Goal: Task Accomplishment & Management: Use online tool/utility

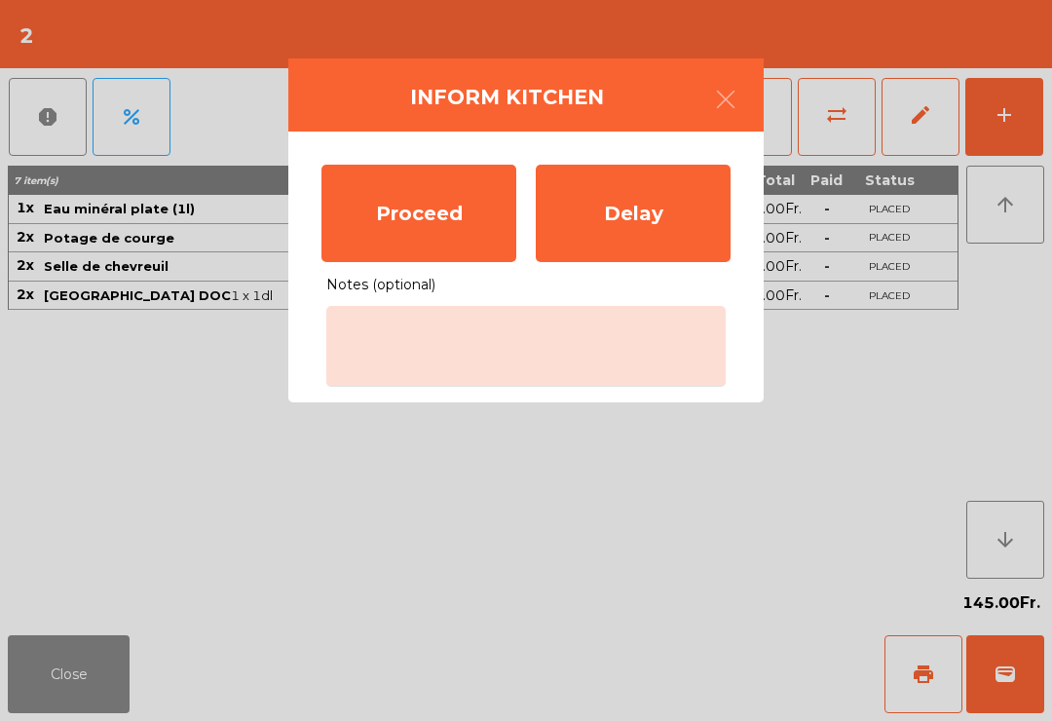
click at [369, 210] on div "Proceed" at bounding box center [418, 213] width 195 height 97
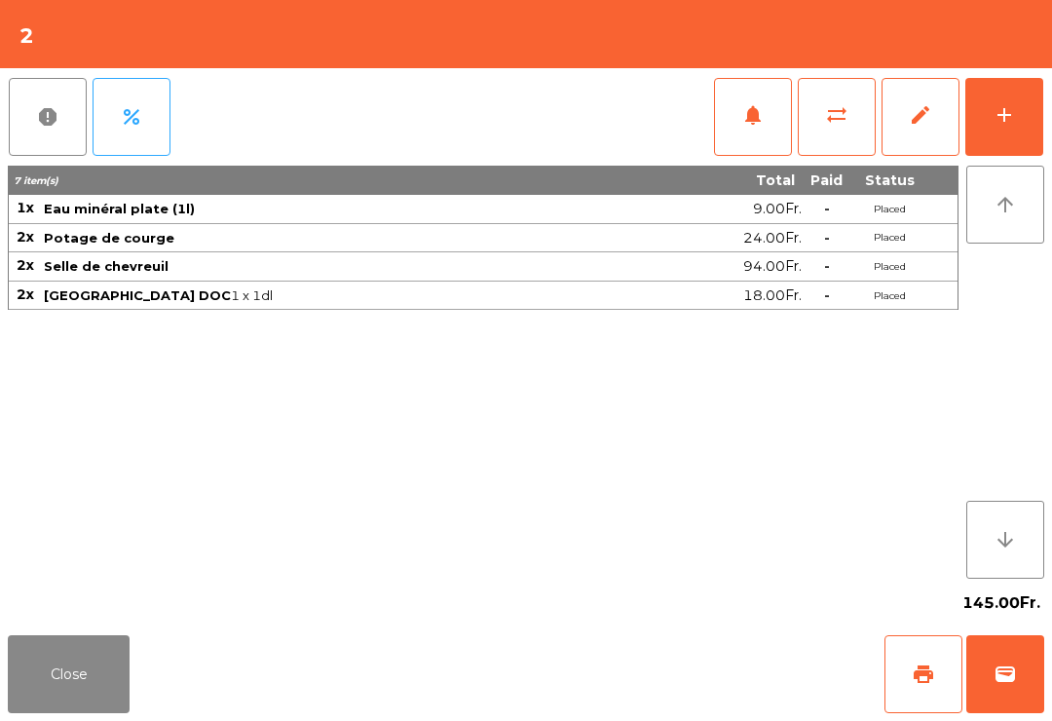
click at [62, 710] on button "Close" at bounding box center [69, 674] width 122 height 78
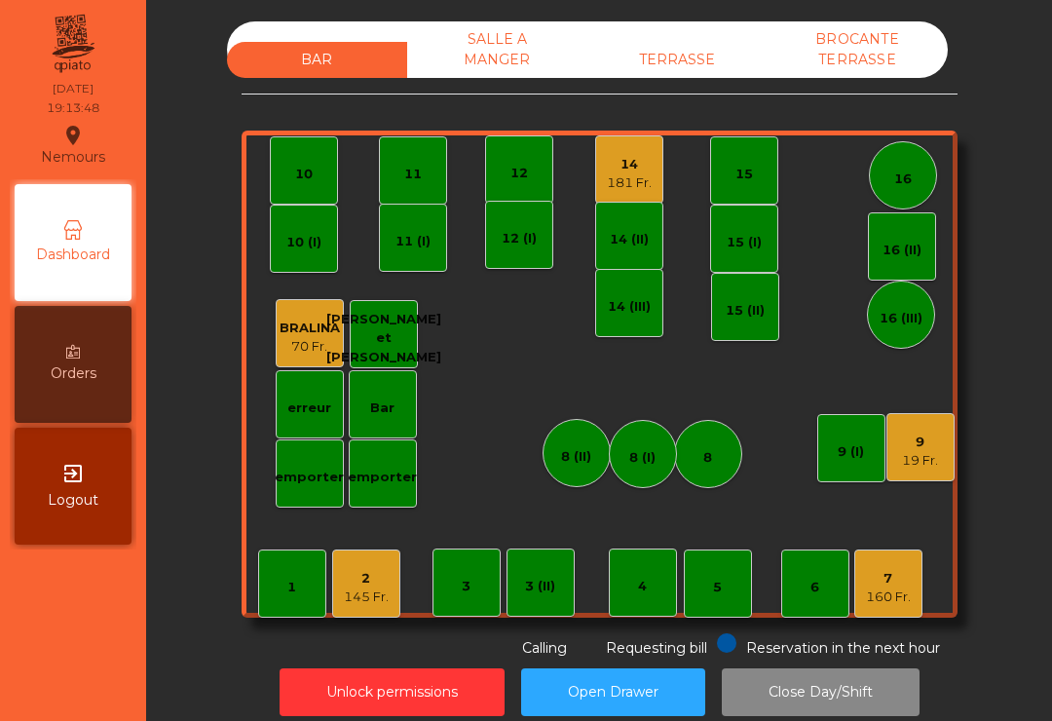
click at [524, 173] on div "12" at bounding box center [519, 173] width 18 height 19
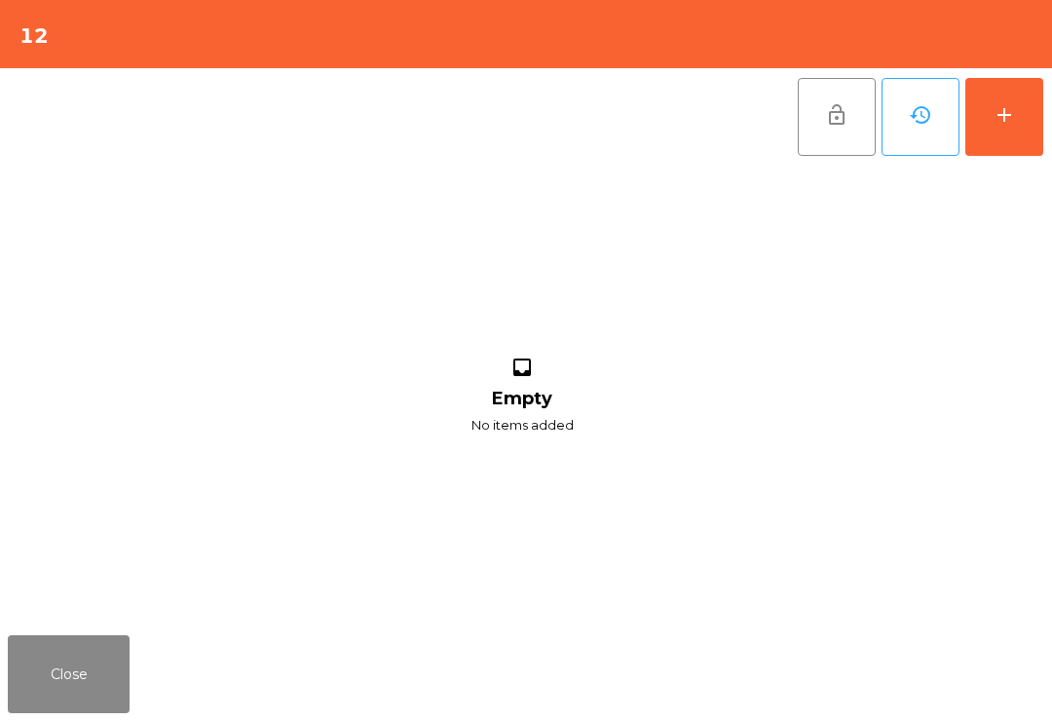
click at [1016, 121] on button "add" at bounding box center [1004, 117] width 78 height 78
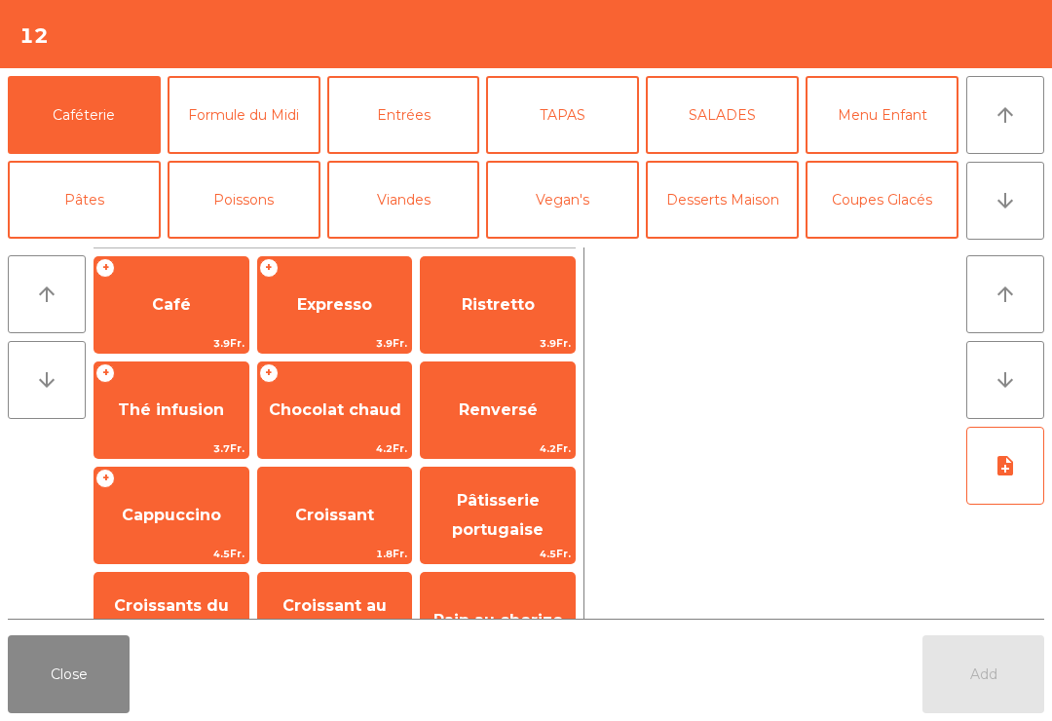
click at [1001, 198] on icon "arrow_downward" at bounding box center [1005, 200] width 23 height 23
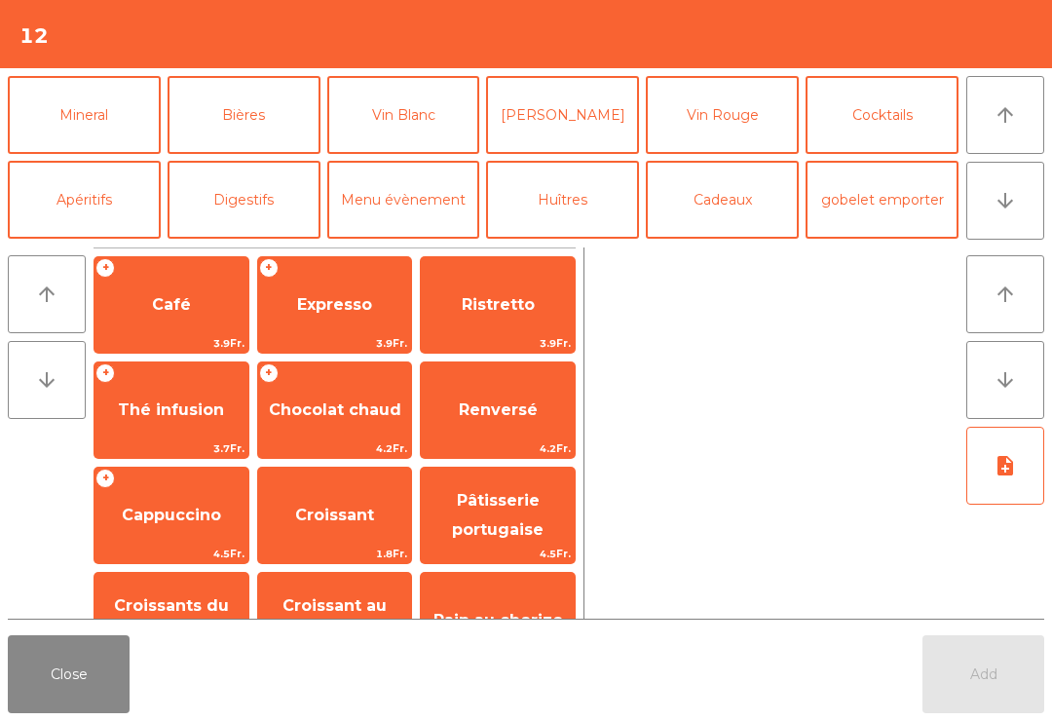
click at [406, 117] on button "Vin Blanc" at bounding box center [403, 115] width 153 height 78
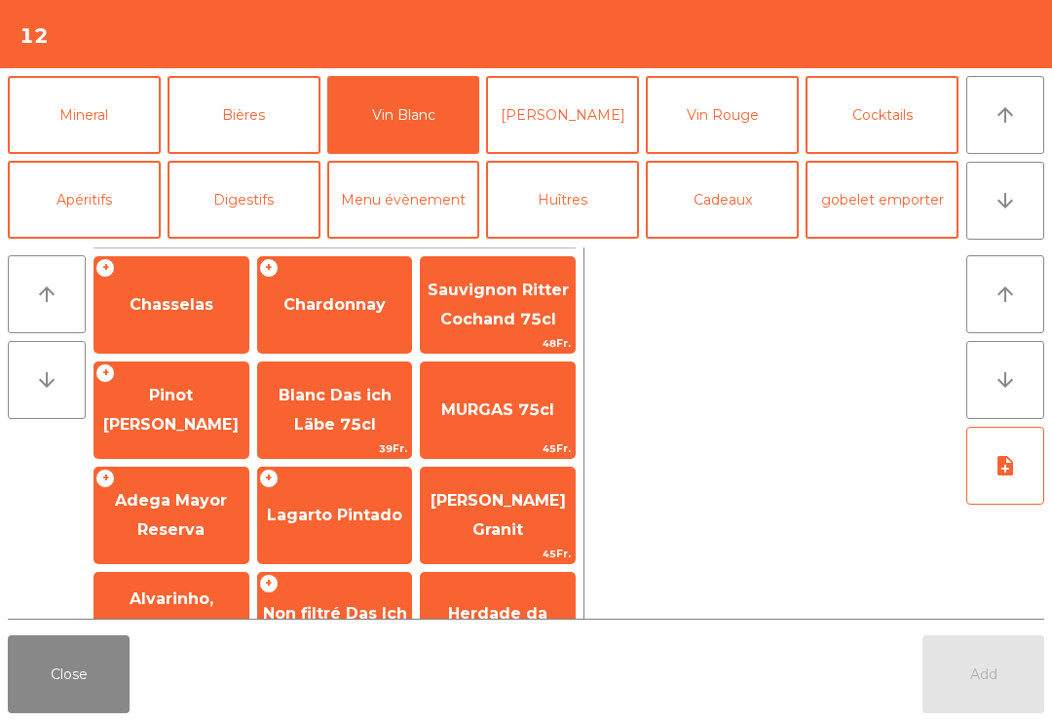
scroll to position [164, 0]
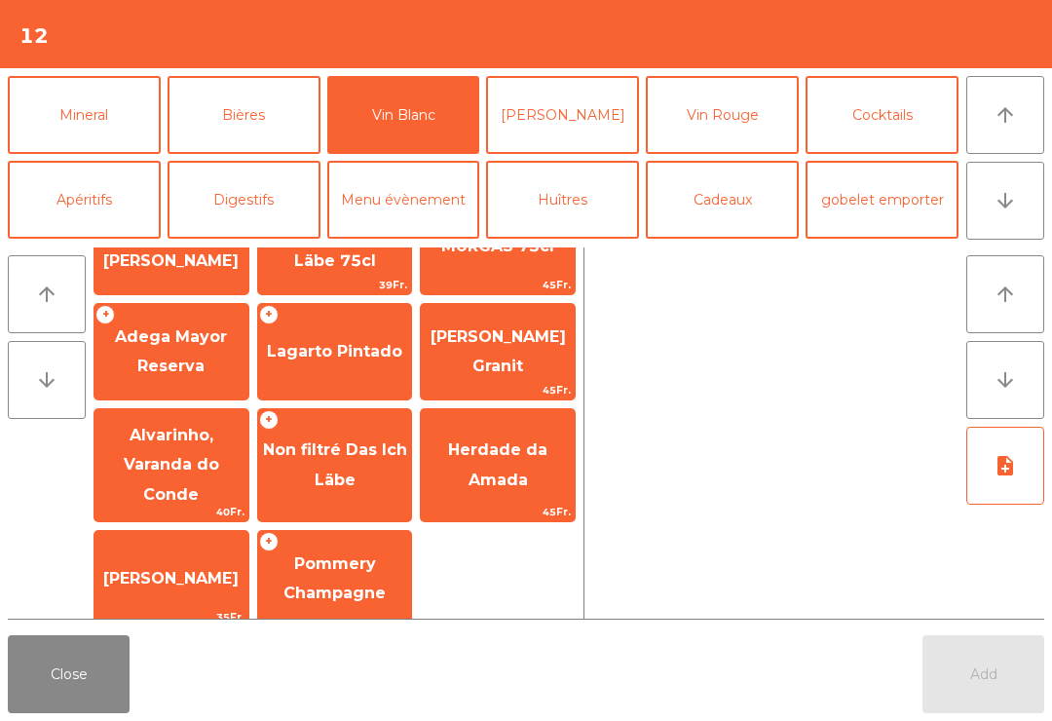
click at [321, 480] on span "Non filtré Das Ich Läbe" at bounding box center [335, 464] width 144 height 48
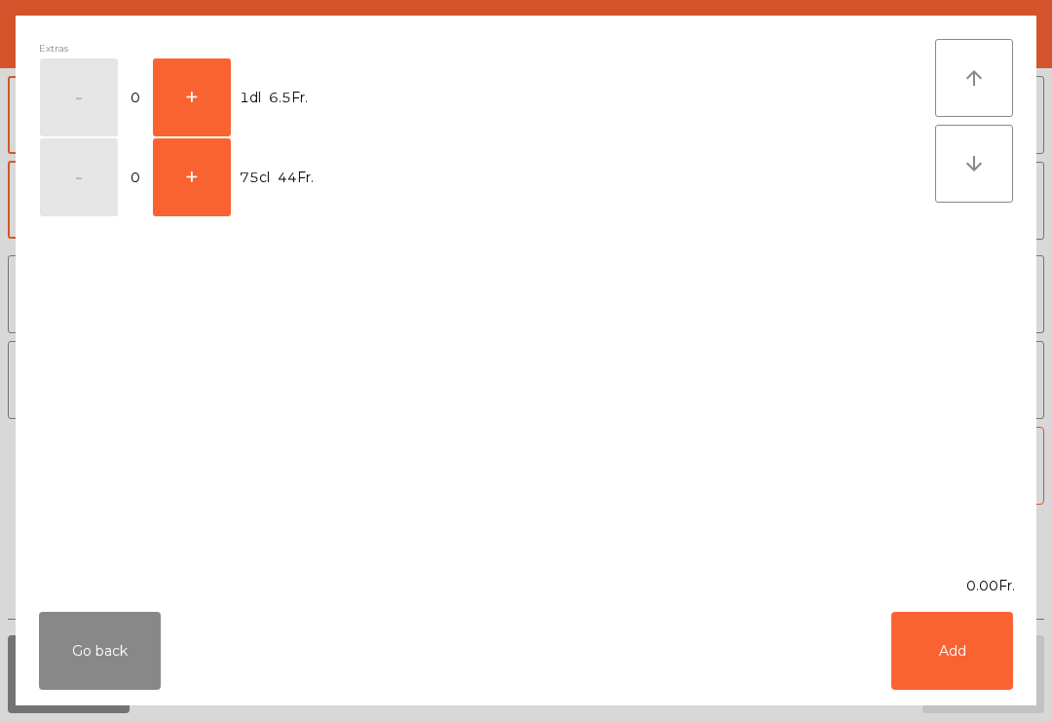
click at [189, 102] on button "+" at bounding box center [192, 97] width 78 height 78
click at [951, 639] on button "Add" at bounding box center [952, 651] width 122 height 78
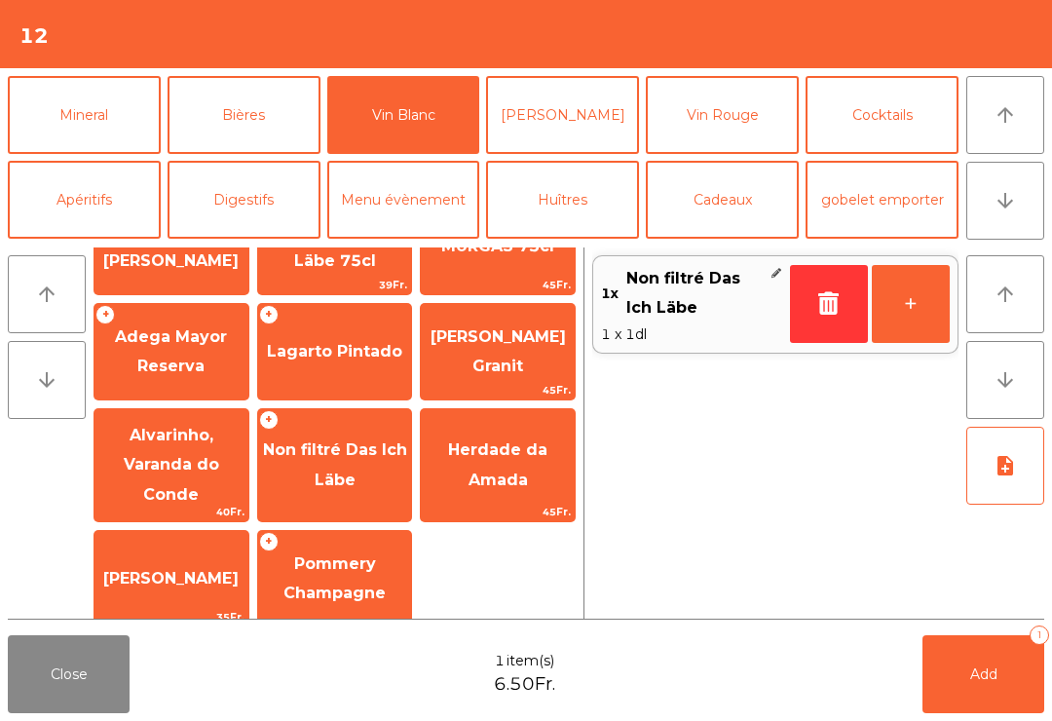
click at [910, 311] on button "+" at bounding box center [911, 304] width 78 height 78
click at [55, 122] on button "Mineral" at bounding box center [84, 115] width 153 height 78
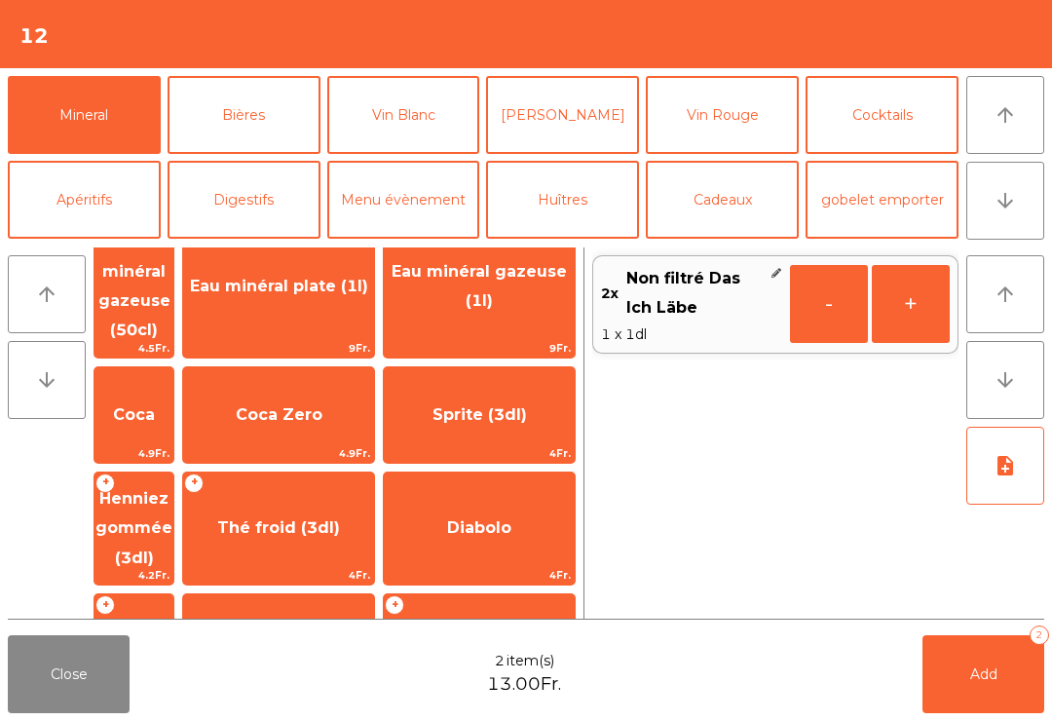
click at [64, 207] on button "Apéritifs" at bounding box center [84, 200] width 153 height 78
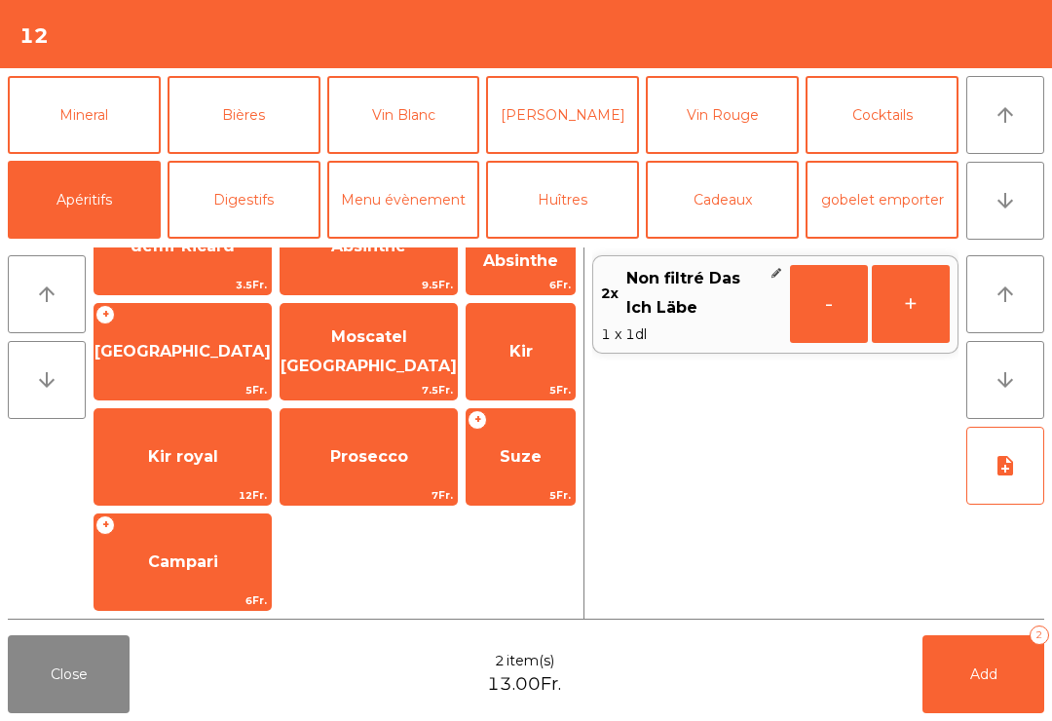
scroll to position [0, 0]
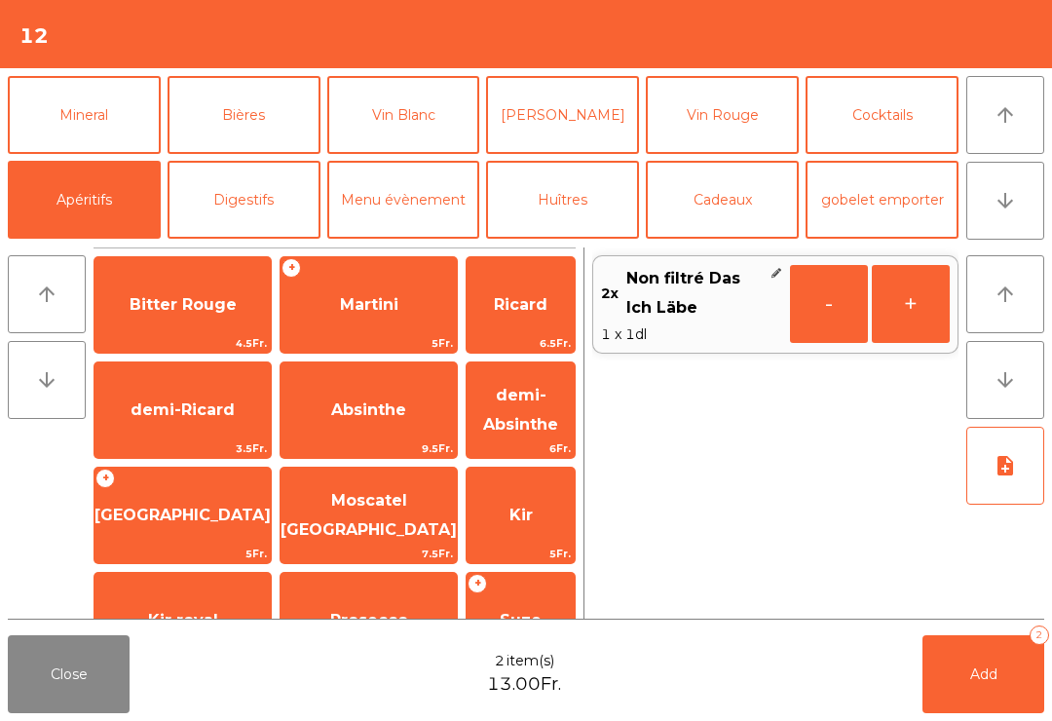
click at [147, 309] on span "Bitter Rouge" at bounding box center [183, 304] width 107 height 19
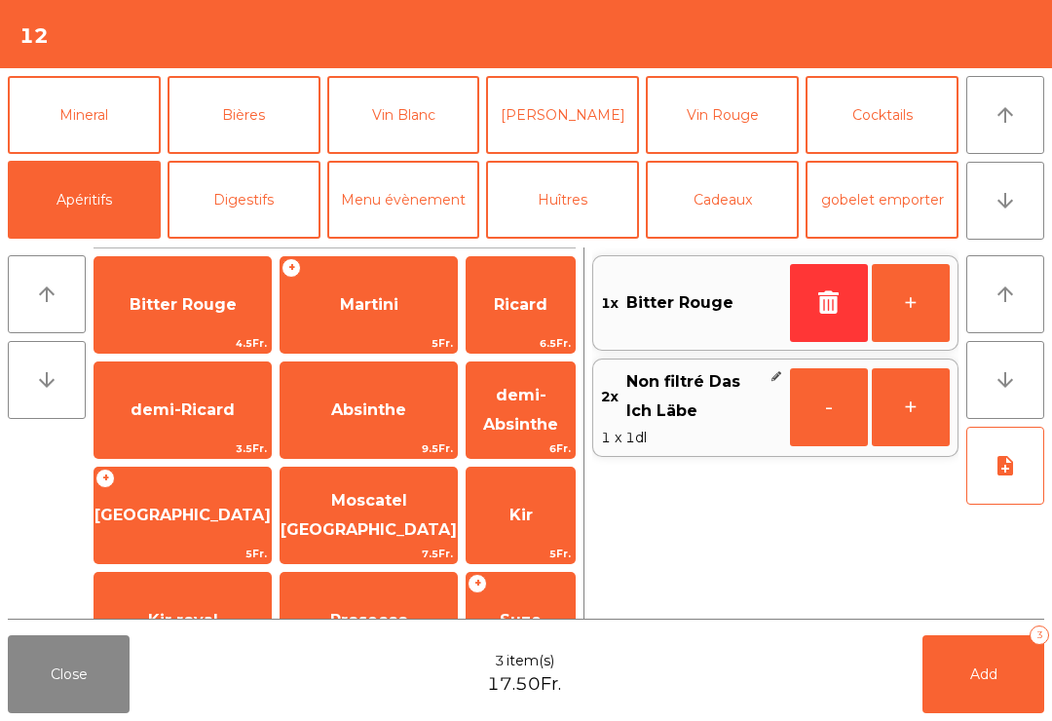
click at [998, 665] on button "Add 3" at bounding box center [984, 674] width 122 height 78
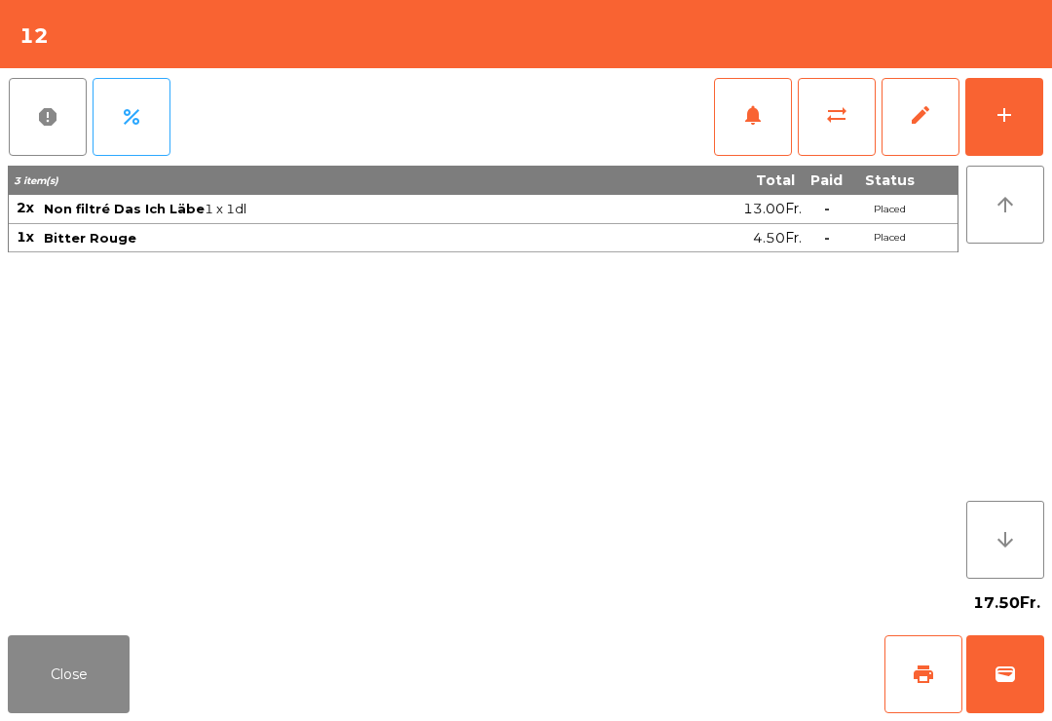
click at [79, 681] on button "Close" at bounding box center [69, 674] width 122 height 78
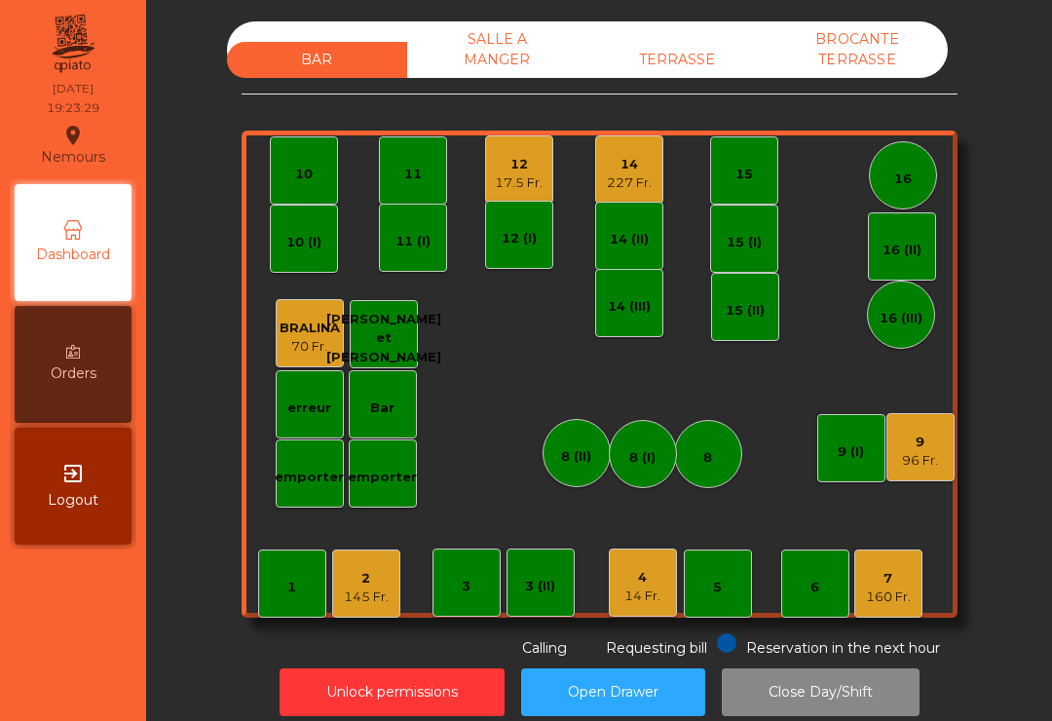
click at [531, 171] on div "12" at bounding box center [519, 164] width 48 height 19
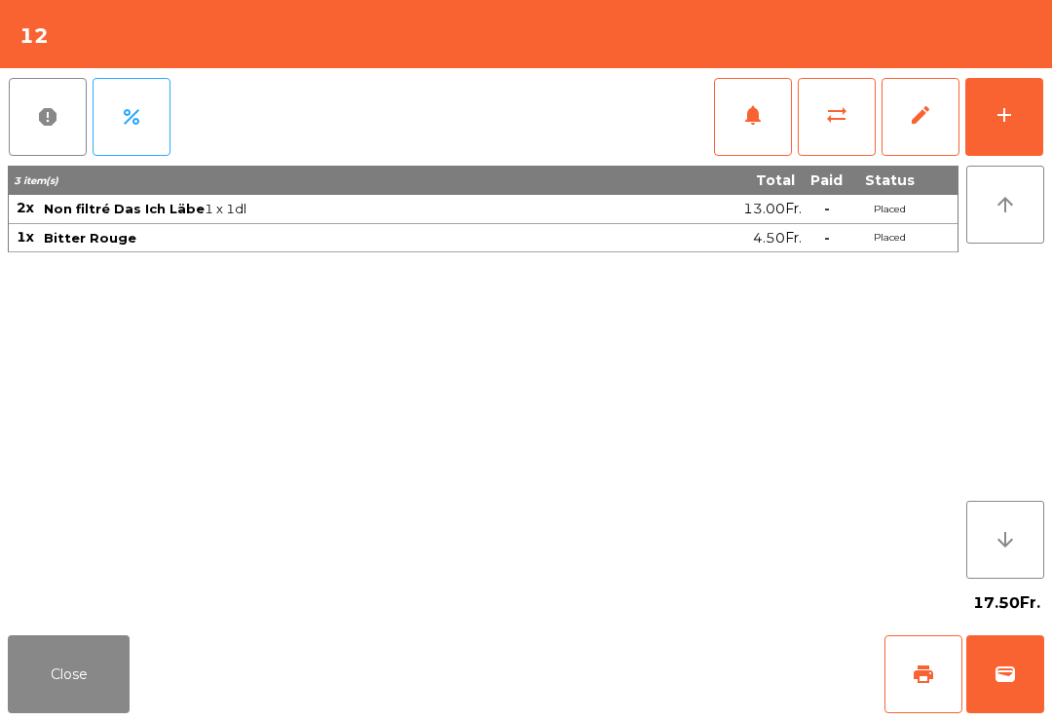
click at [152, 681] on div "Close print wallet" at bounding box center [526, 674] width 1052 height 94
click at [36, 678] on button "Close" at bounding box center [69, 674] width 122 height 78
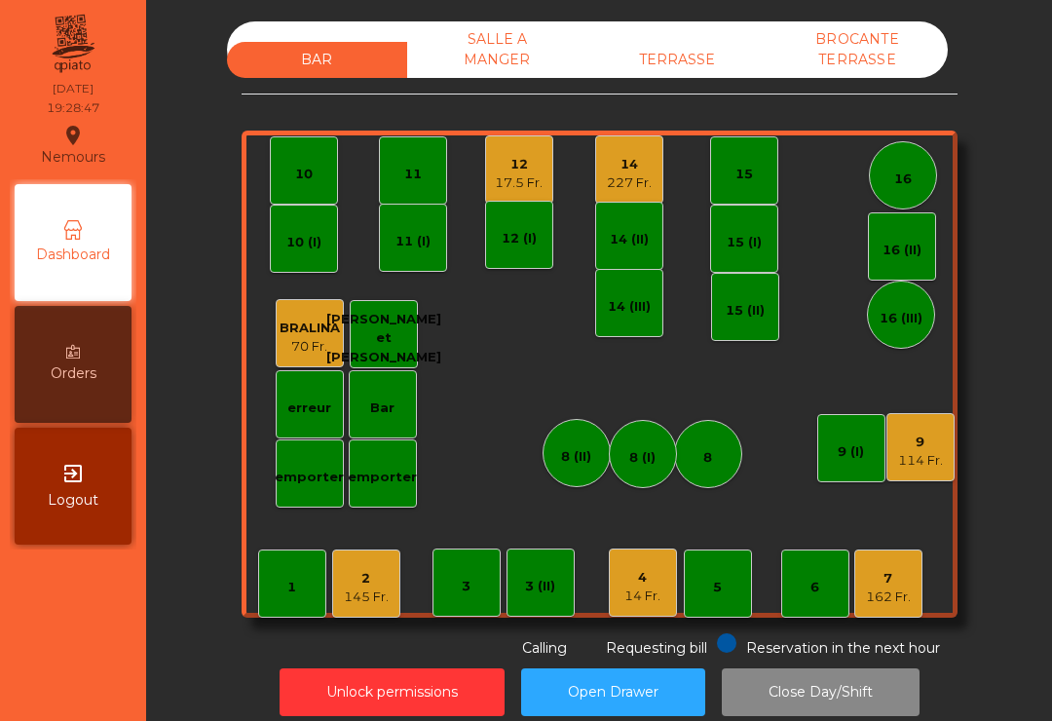
click at [620, 188] on div "227 Fr." at bounding box center [629, 182] width 45 height 19
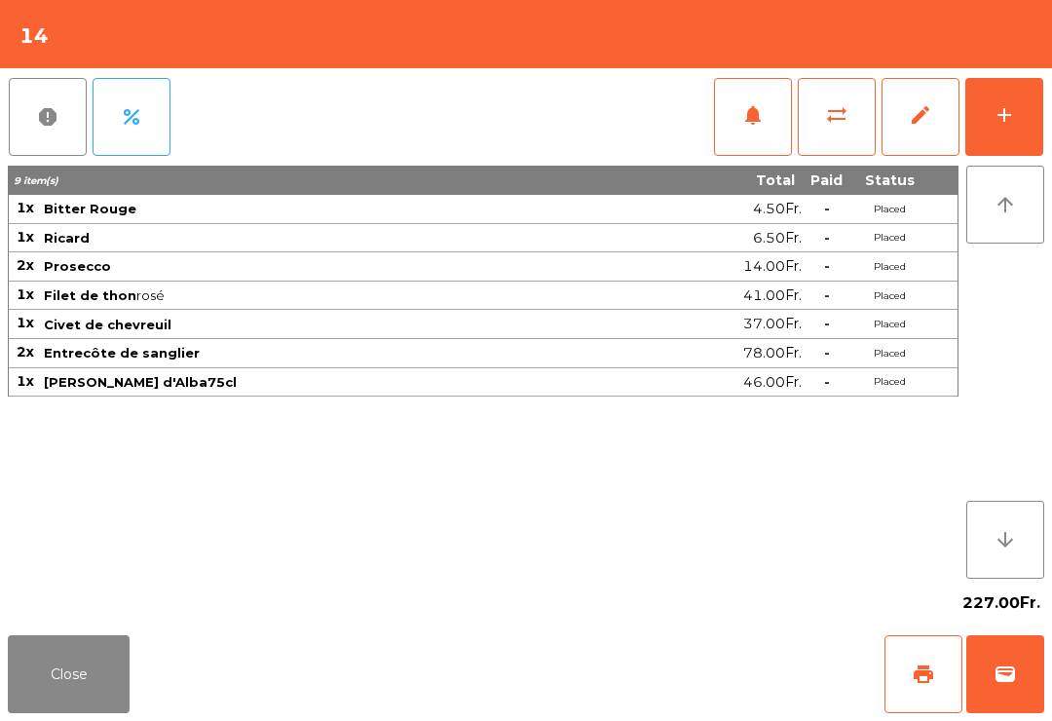
click at [1011, 129] on button "add" at bounding box center [1004, 117] width 78 height 78
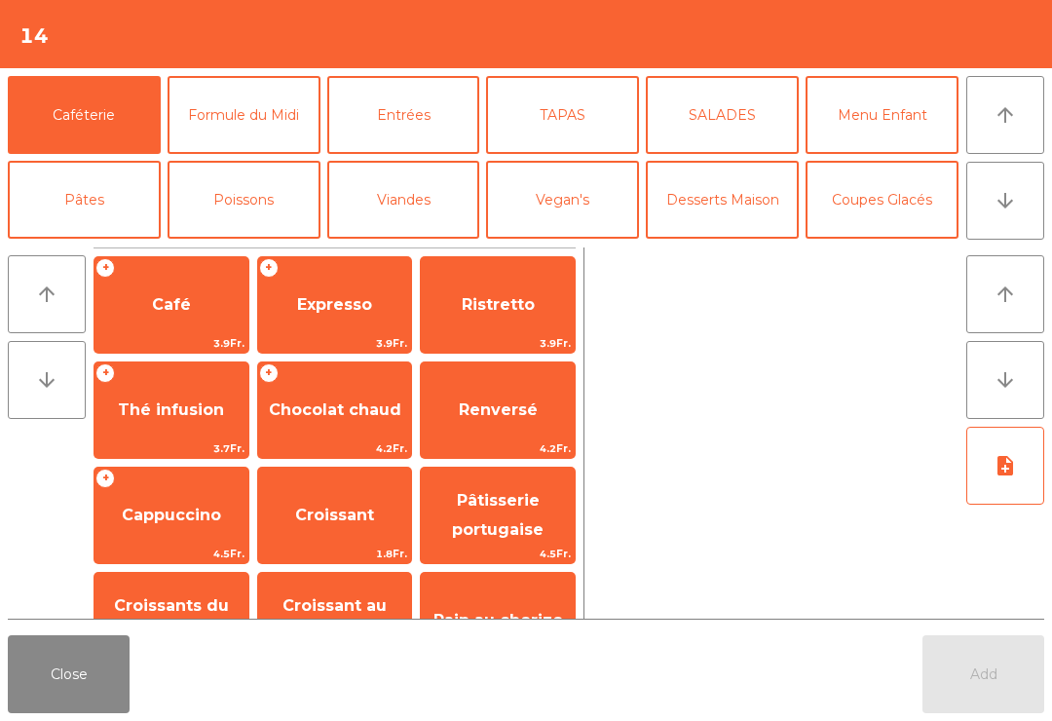
click at [997, 203] on icon "arrow_downward" at bounding box center [1005, 200] width 23 height 23
click at [100, 245] on button "Mineral" at bounding box center [84, 284] width 153 height 78
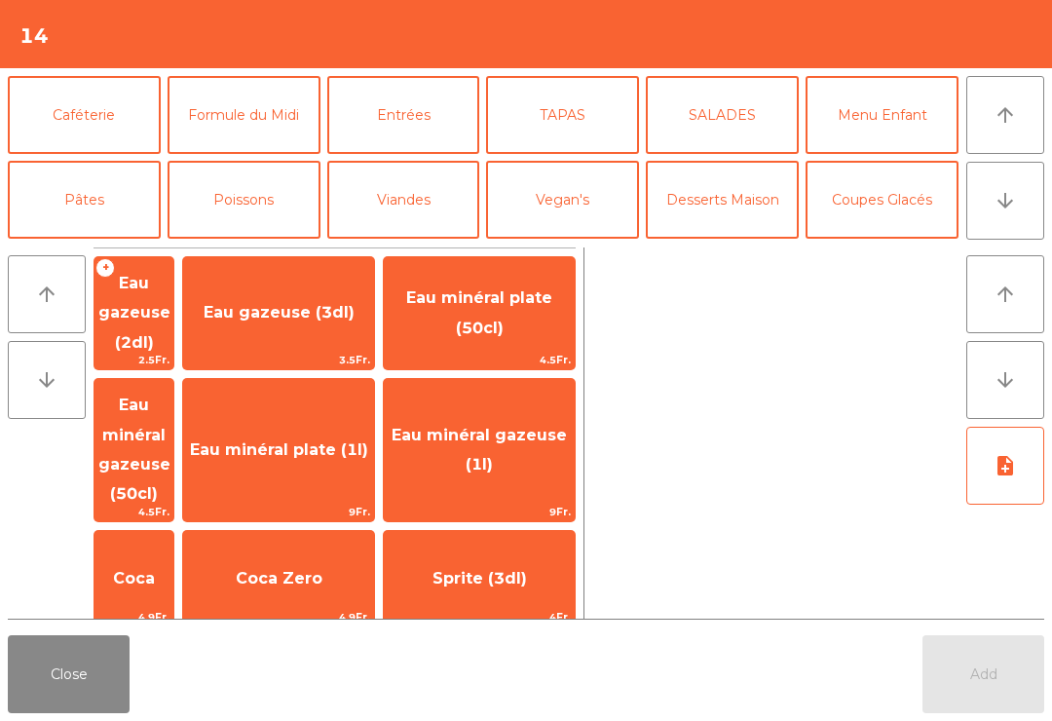
scroll to position [170, 0]
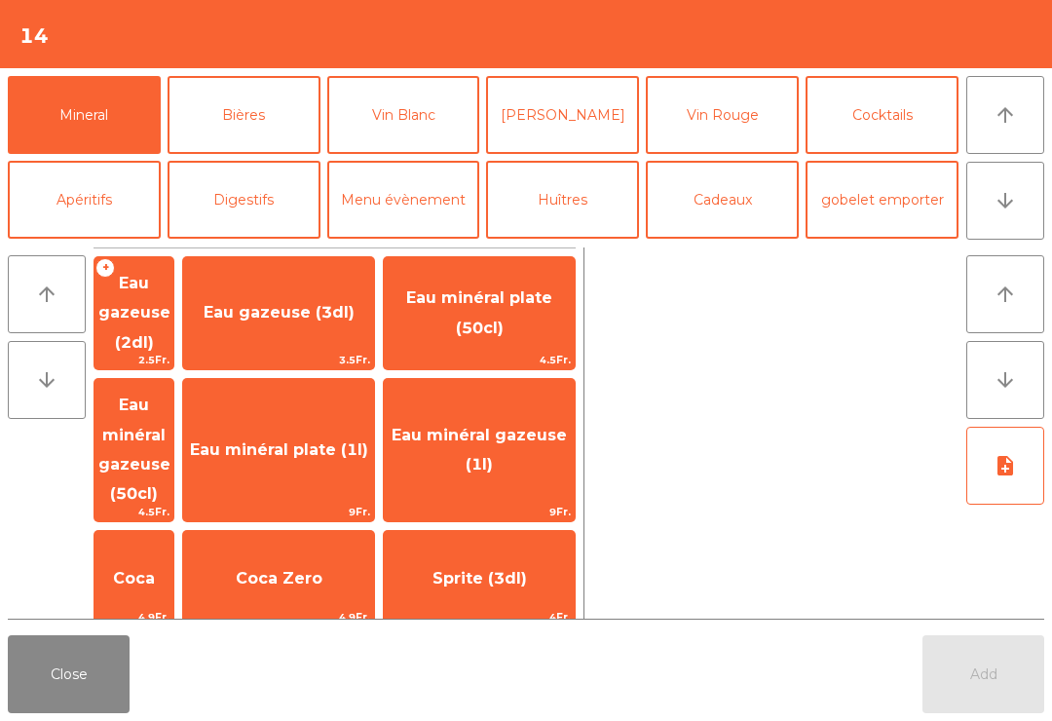
click at [522, 410] on span "Eau minéral gazeuse (1l)" at bounding box center [479, 450] width 191 height 83
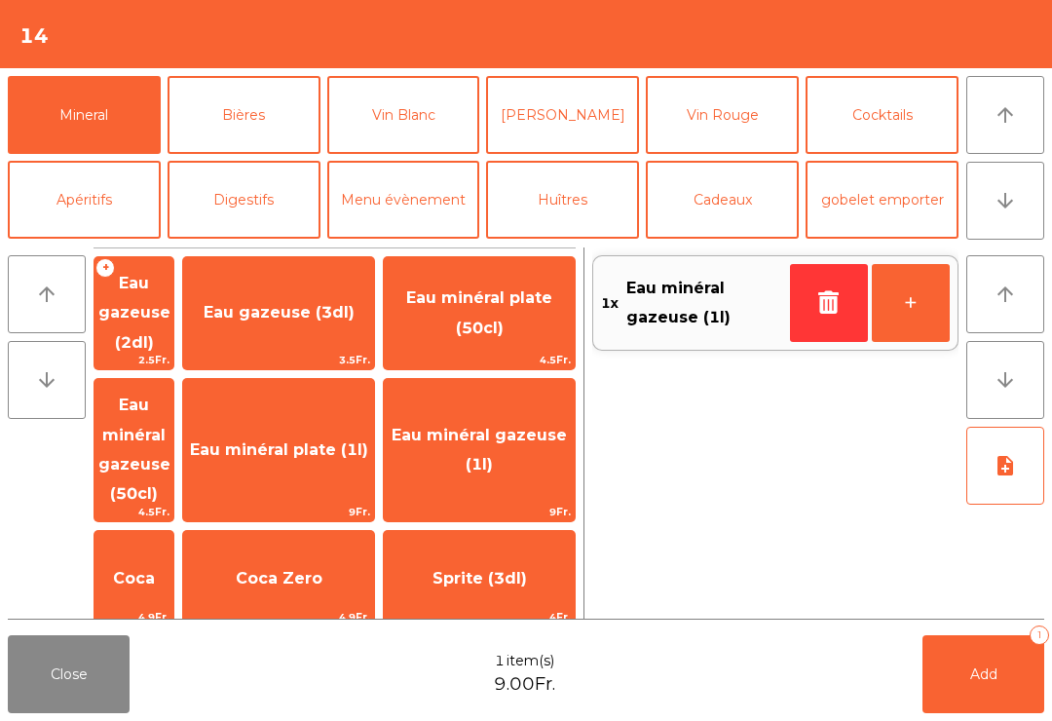
click at [1004, 676] on button "Add 1" at bounding box center [984, 674] width 122 height 78
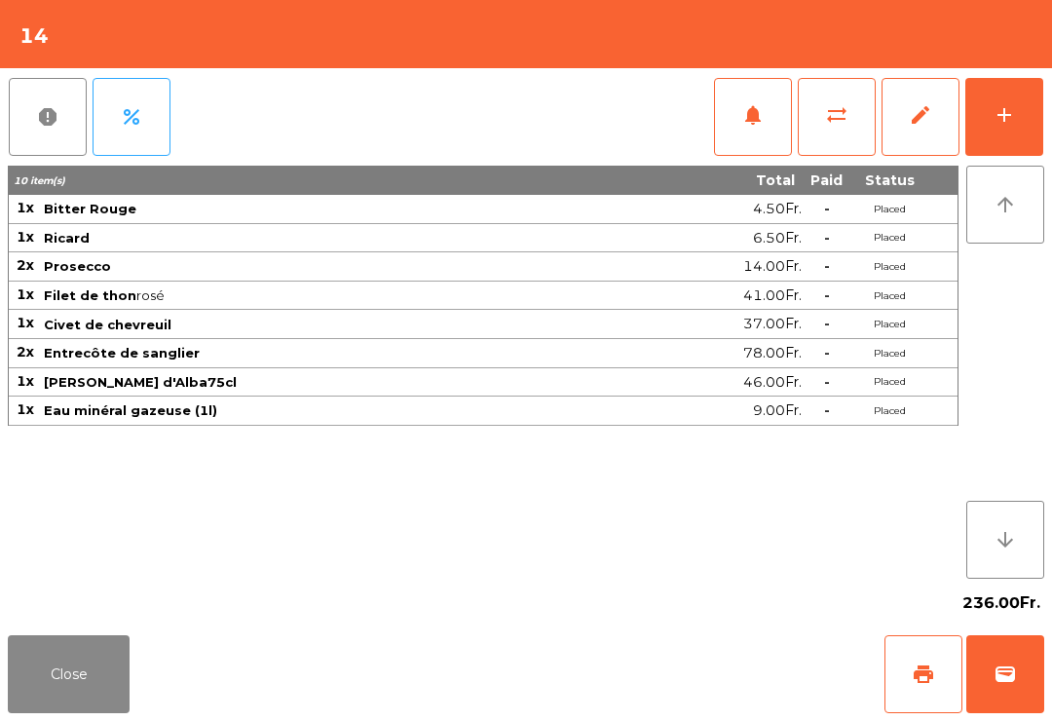
click at [54, 680] on button "Close" at bounding box center [69, 674] width 122 height 78
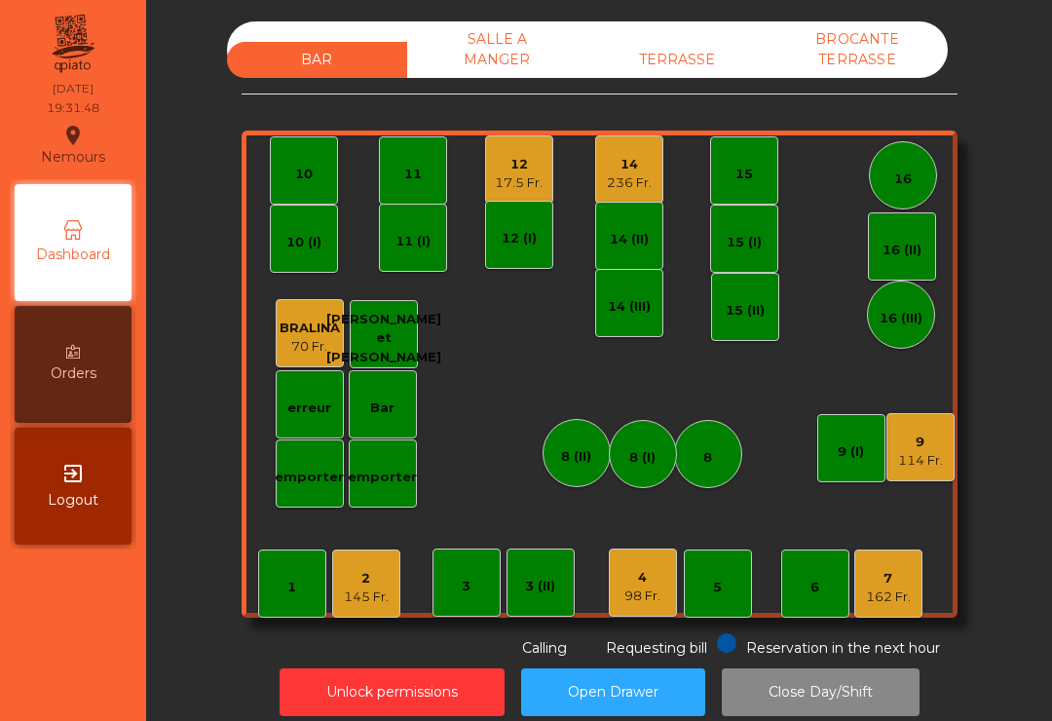
click at [346, 596] on div "145 Fr." at bounding box center [366, 596] width 45 height 19
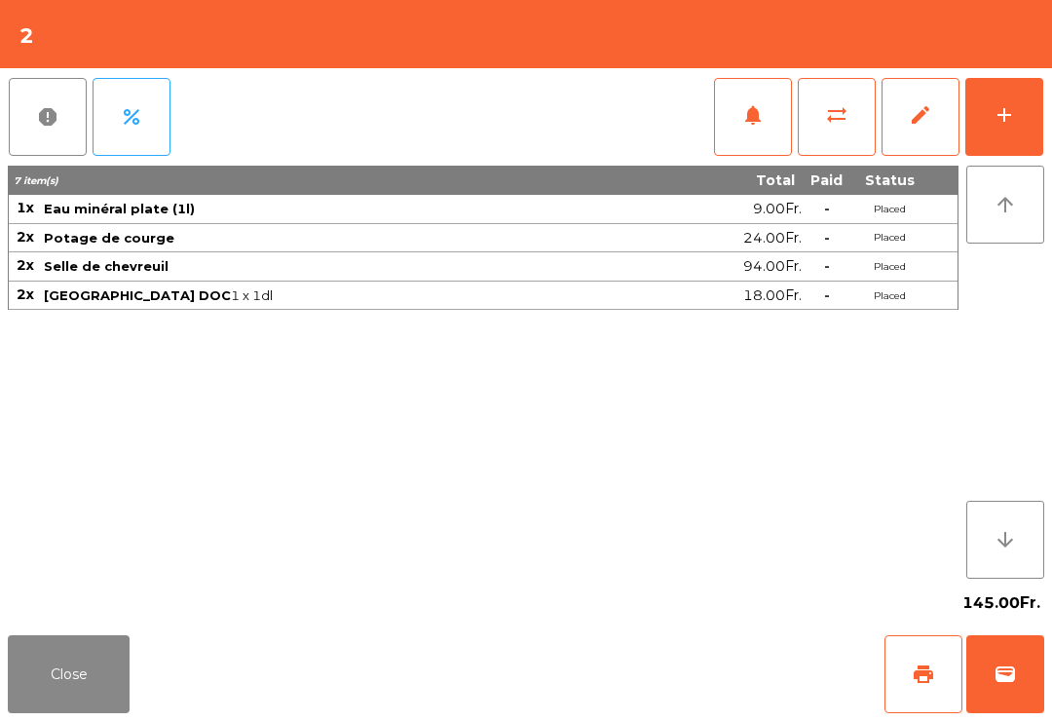
click at [921, 665] on span "print" at bounding box center [923, 673] width 23 height 23
click at [53, 669] on button "Close" at bounding box center [69, 674] width 122 height 78
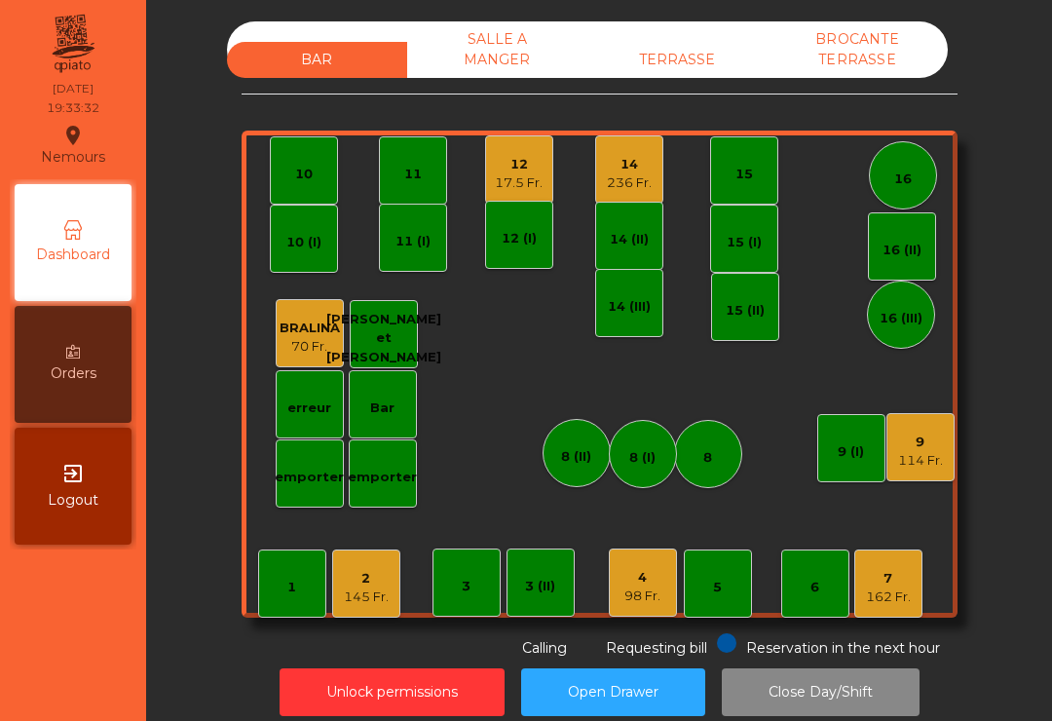
click at [897, 588] on div "162 Fr." at bounding box center [888, 596] width 45 height 19
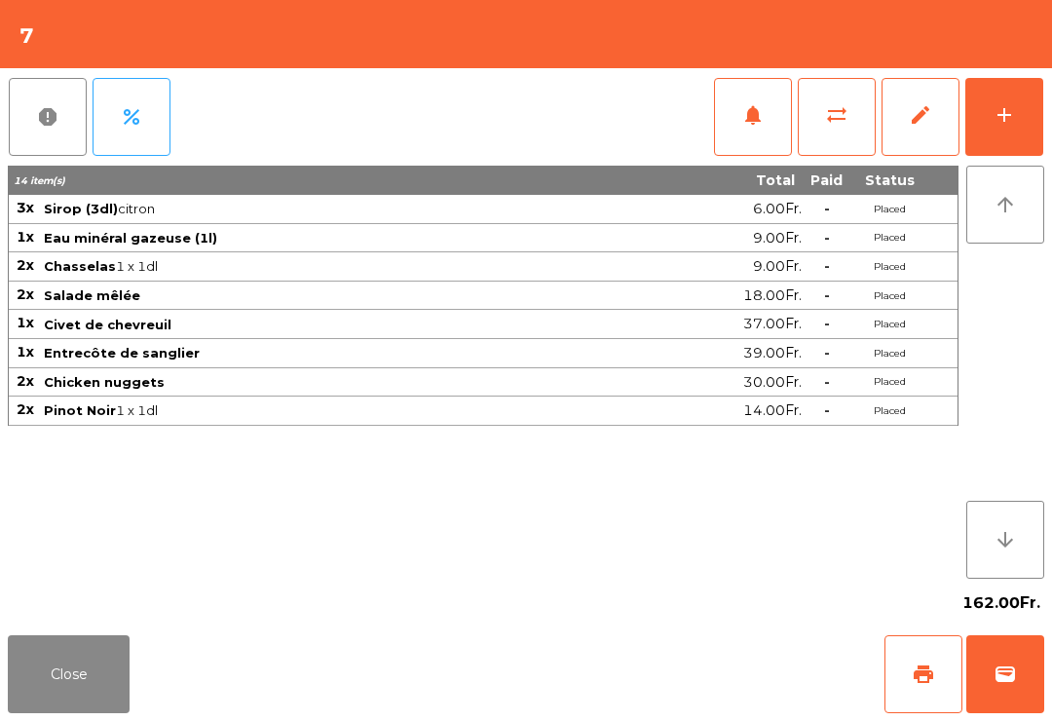
click at [50, 653] on button "Close" at bounding box center [69, 674] width 122 height 78
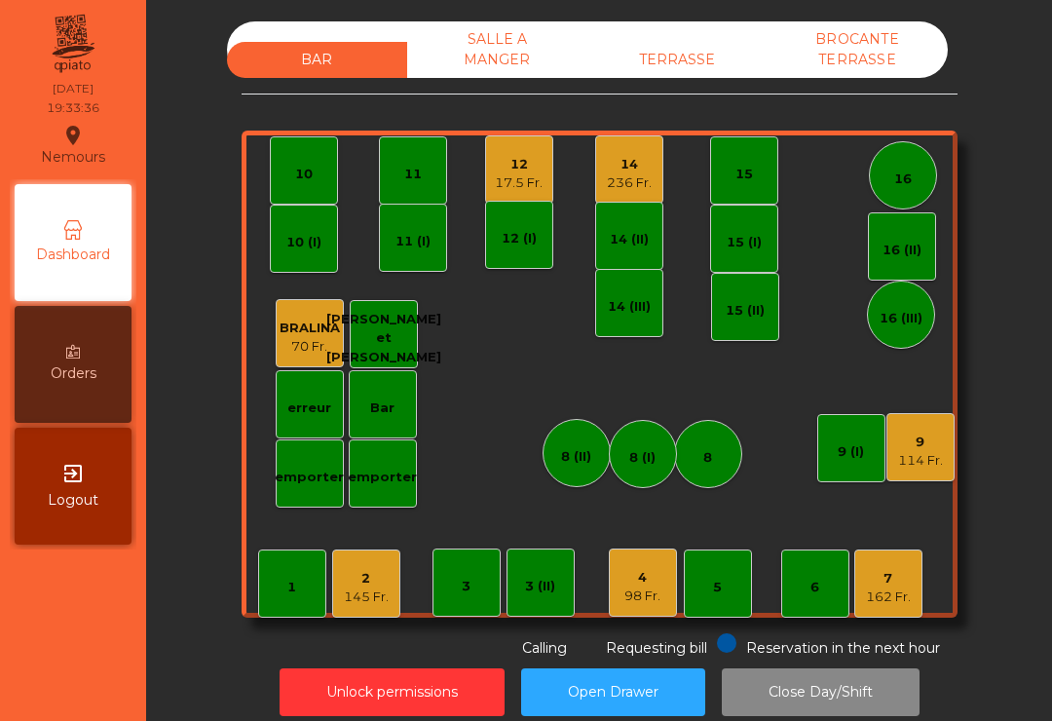
click at [662, 585] on div "4 98 Fr." at bounding box center [643, 582] width 68 height 68
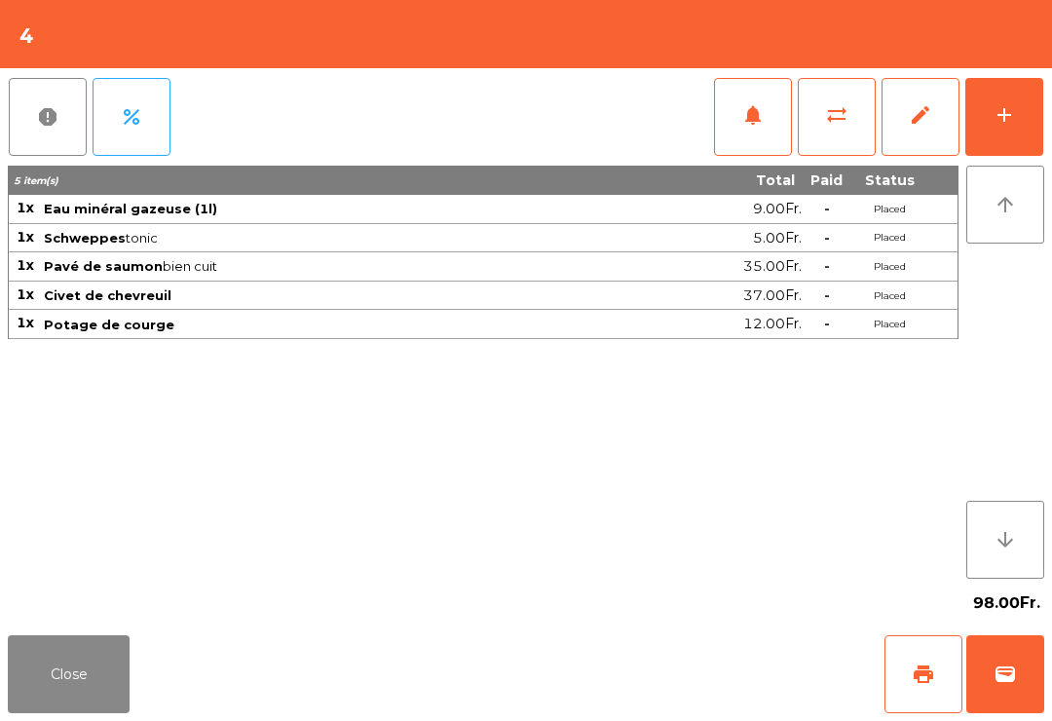
click at [53, 672] on button "Close" at bounding box center [69, 674] width 122 height 78
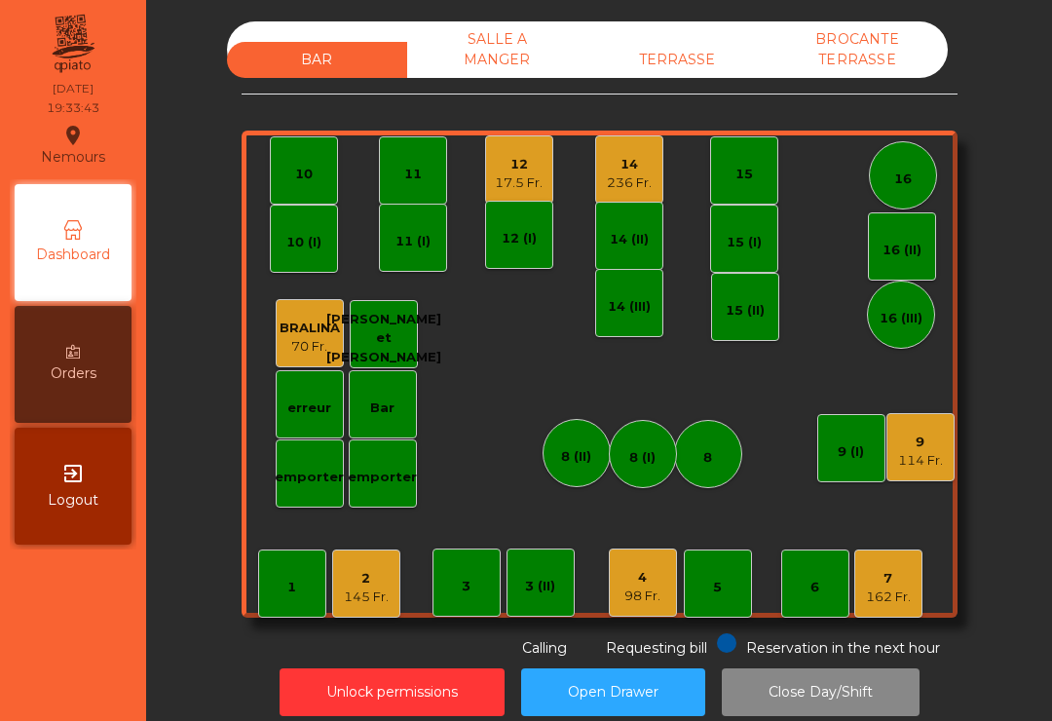
click at [935, 456] on div "114 Fr." at bounding box center [920, 460] width 45 height 19
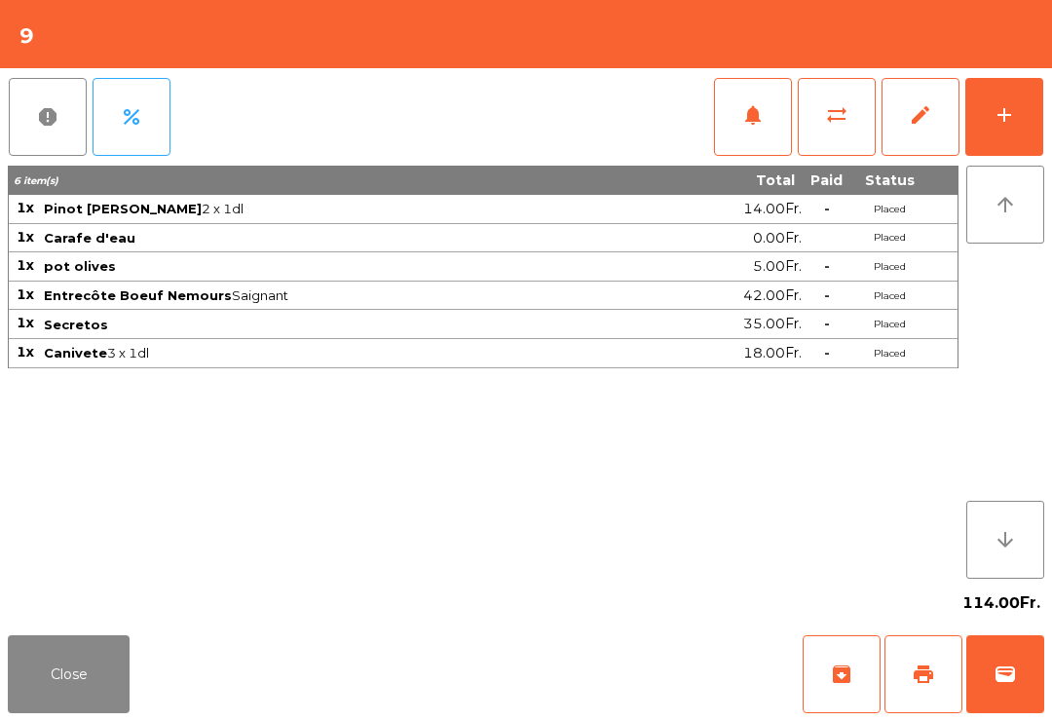
click at [62, 660] on button "Close" at bounding box center [69, 674] width 122 height 78
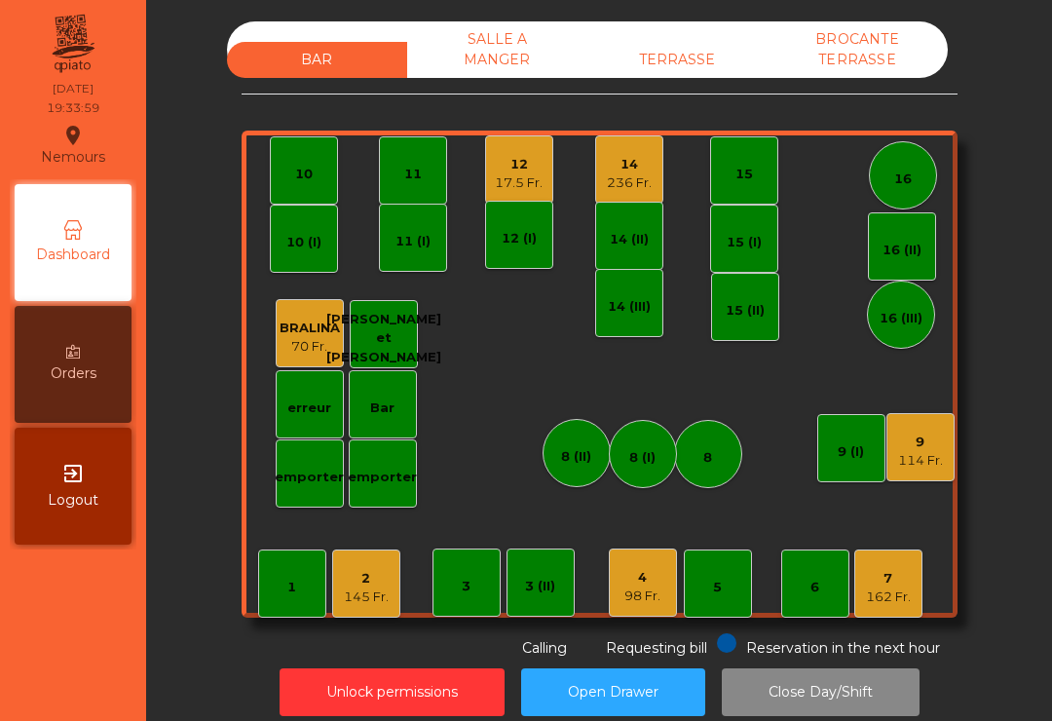
click at [918, 451] on div "114 Fr." at bounding box center [920, 460] width 45 height 19
